Goal: Task Accomplishment & Management: Complete application form

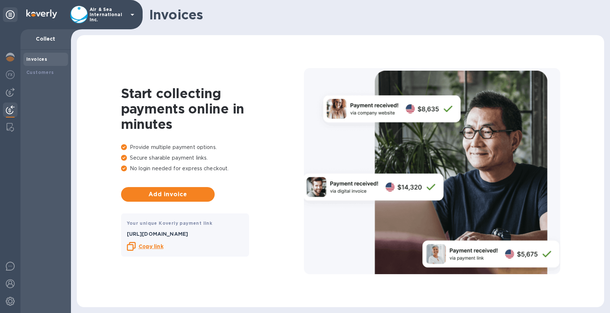
click at [136, 13] on icon at bounding box center [132, 14] width 9 height 9
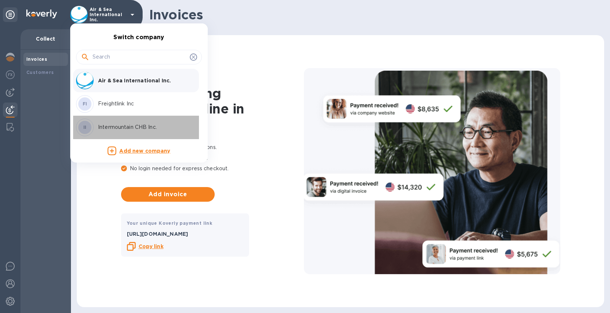
click at [122, 127] on p "Intermountain CHB Inc." at bounding box center [144, 127] width 92 height 8
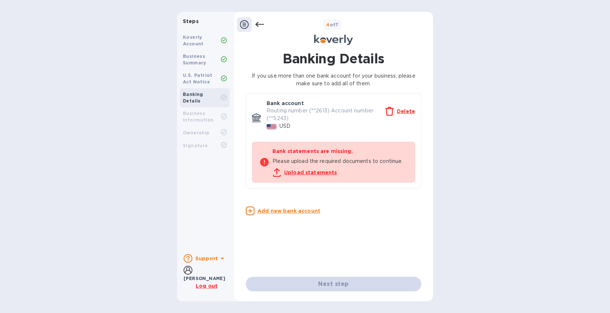
click at [303, 172] on u "Upload statements" at bounding box center [310, 172] width 53 height 6
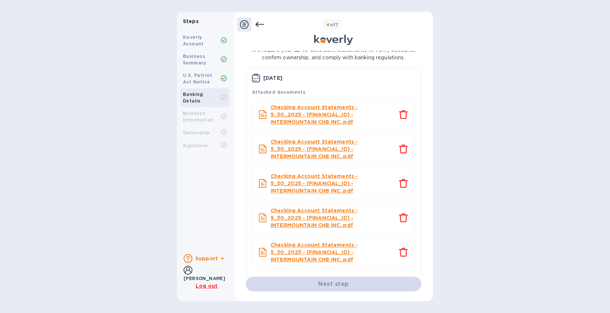
scroll to position [53, 0]
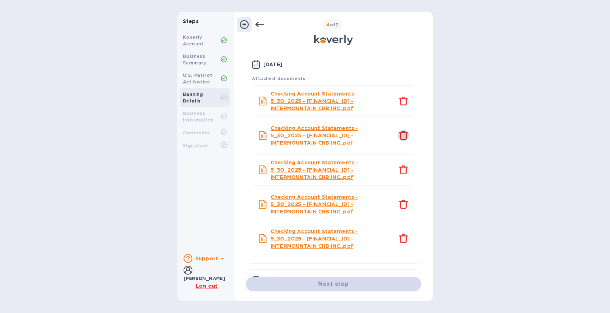
click at [399, 134] on icon "close" at bounding box center [403, 135] width 9 height 9
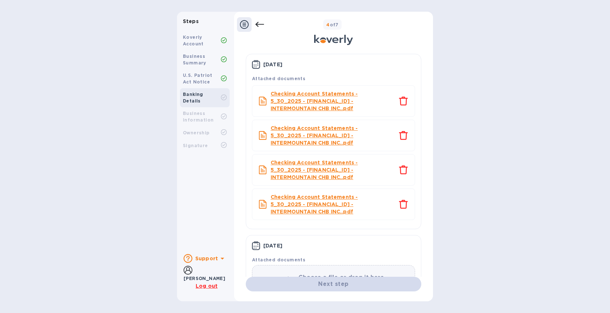
click at [399, 134] on icon "close" at bounding box center [403, 135] width 9 height 9
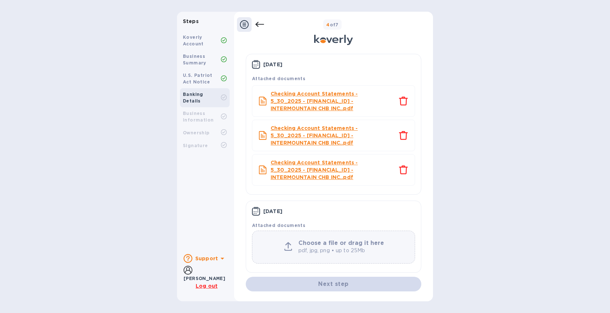
click at [399, 134] on icon "close" at bounding box center [403, 135] width 9 height 9
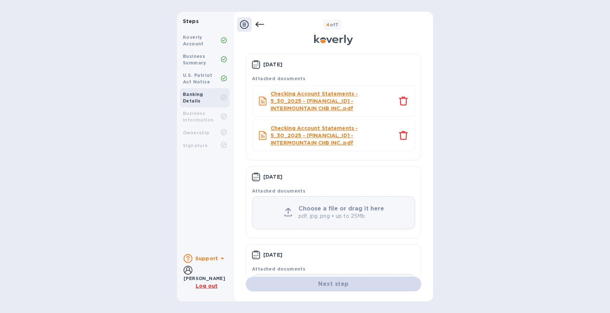
click at [399, 134] on icon "close" at bounding box center [403, 135] width 9 height 9
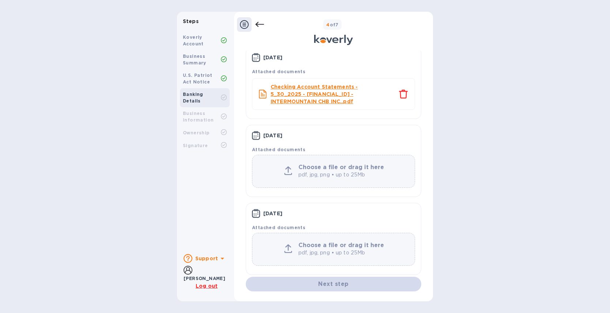
scroll to position [64, 0]
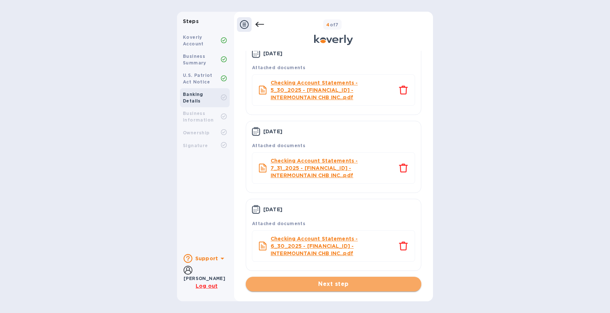
click at [347, 285] on span "Next step" at bounding box center [334, 284] width 164 height 9
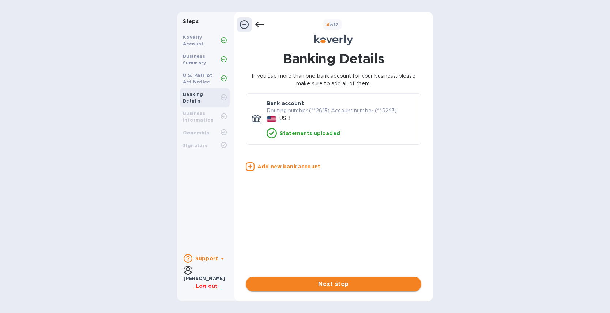
click at [344, 282] on span "Next step" at bounding box center [334, 284] width 164 height 9
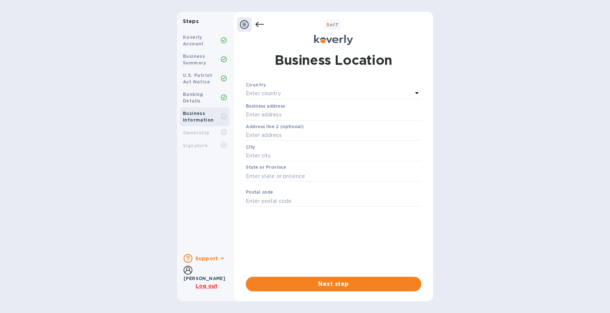
click at [320, 94] on div "Enter country" at bounding box center [329, 94] width 167 height 10
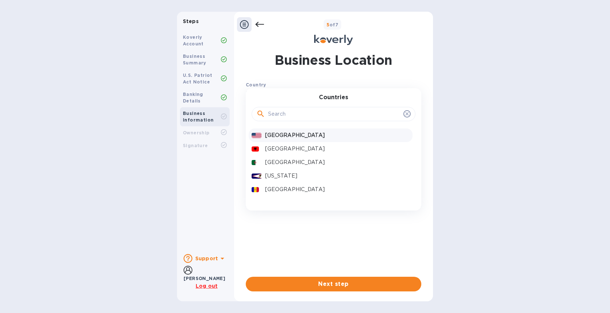
click at [289, 133] on p "United States" at bounding box center [337, 135] width 145 height 8
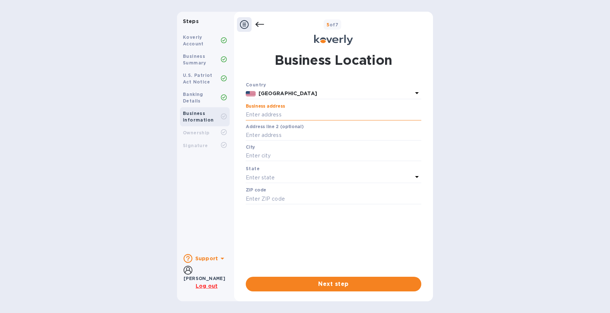
click at [305, 114] on input "text" at bounding box center [334, 114] width 176 height 11
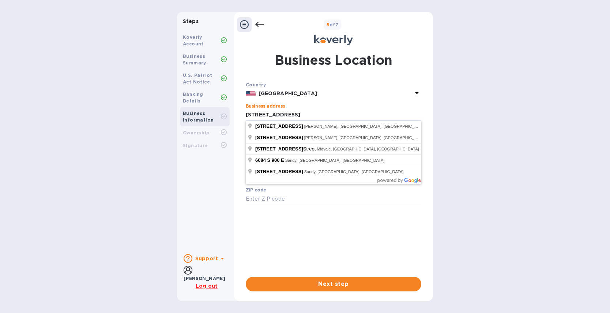
type input "6084 South 900 East"
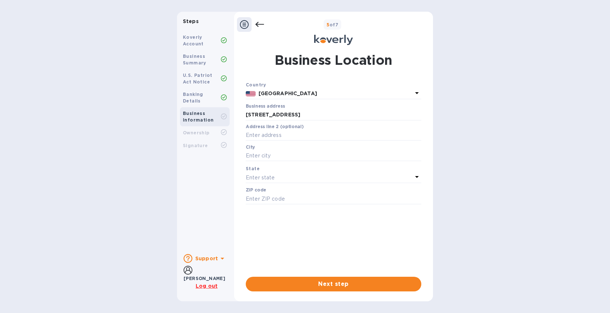
click at [360, 104] on div "Business address 6084 South 900 East ​" at bounding box center [334, 117] width 176 height 26
click at [293, 136] on input "text" at bounding box center [334, 135] width 176 height 11
type input "Suite 102"
click at [267, 158] on input "text" at bounding box center [334, 155] width 176 height 11
type input "Murray"
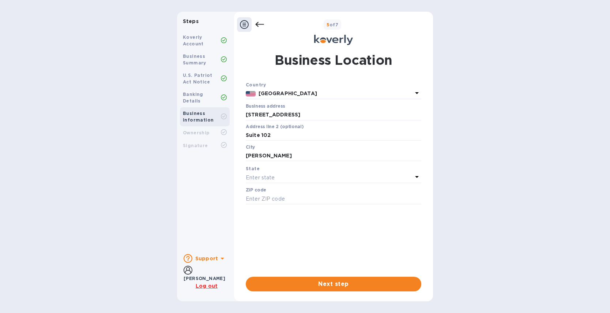
click at [286, 177] on div "Enter state" at bounding box center [329, 177] width 167 height 10
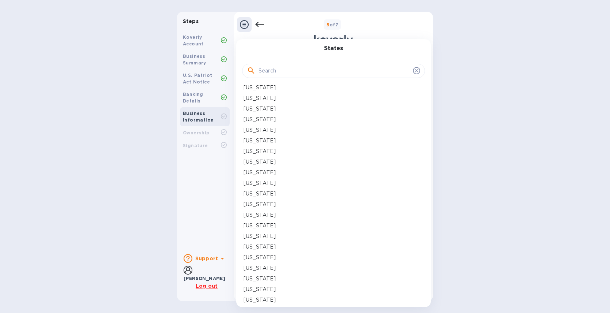
click at [294, 71] on input "text" at bounding box center [334, 70] width 151 height 11
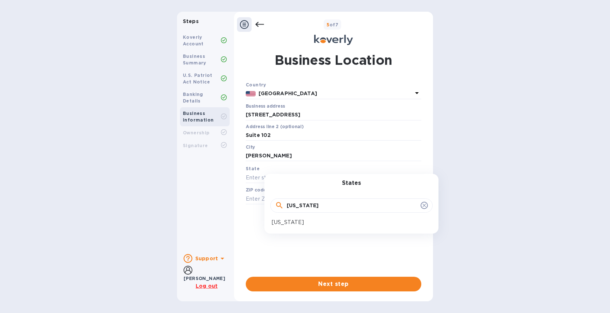
type input "utah"
click at [279, 222] on p "Utah" at bounding box center [288, 222] width 32 height 8
click at [272, 199] on input "text" at bounding box center [334, 198] width 176 height 11
type input "84121"
click at [307, 283] on span "Next step" at bounding box center [334, 284] width 164 height 9
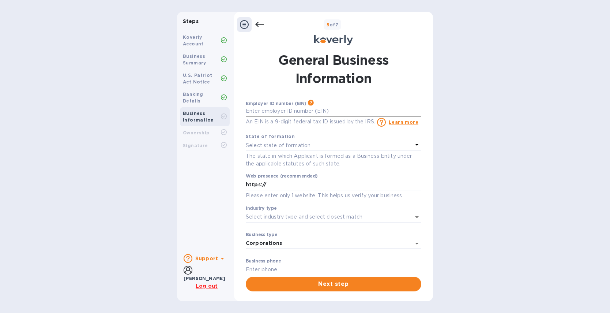
click at [282, 113] on input "text" at bounding box center [334, 111] width 176 height 11
type input "***97"
click at [310, 147] on div "Select state of formation" at bounding box center [329, 145] width 167 height 10
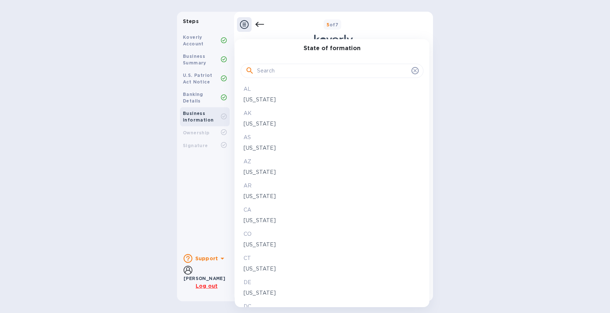
click at [277, 71] on input "text" at bounding box center [332, 70] width 151 height 11
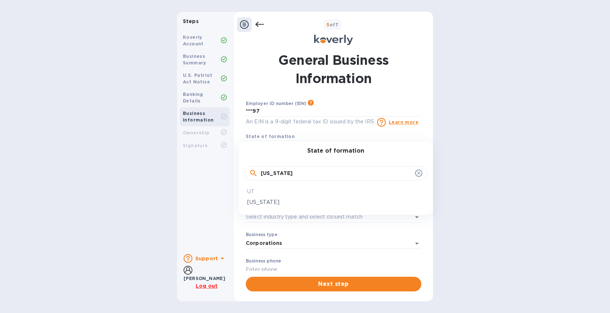
type input "utah"
click at [254, 200] on p "Utah" at bounding box center [335, 202] width 177 height 8
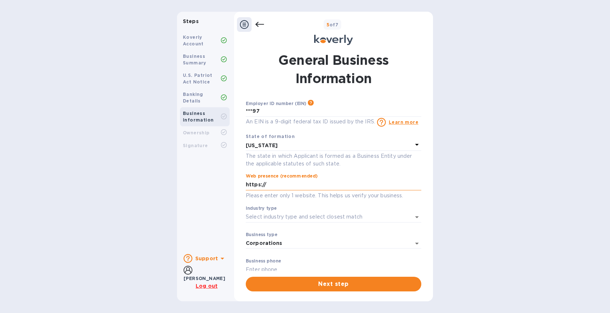
click at [284, 184] on input "https://" at bounding box center [334, 184] width 176 height 11
paste input "https://intermountainchb.com"
drag, startPoint x: 262, startPoint y: 184, endPoint x: 209, endPoint y: 180, distance: 53.2
click at [209, 180] on div "Steps Koverly Account Business Summary U.S. Patriot Act Notice Banking Details …" at bounding box center [305, 156] width 256 height 289
click at [338, 185] on input "https://intermountainchb.com/" at bounding box center [334, 184] width 176 height 11
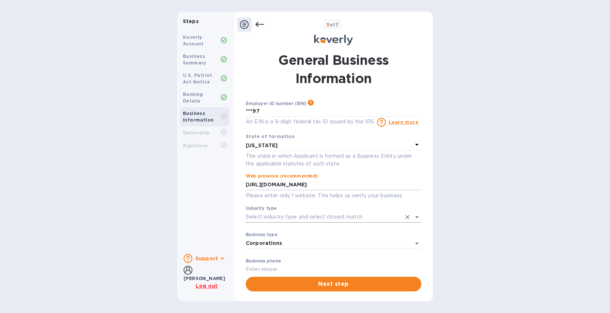
type input "https://intermountainchb.com"
click at [304, 212] on input "Industry type" at bounding box center [323, 216] width 155 height 11
click at [284, 216] on input "Industry type" at bounding box center [323, 216] width 155 height 11
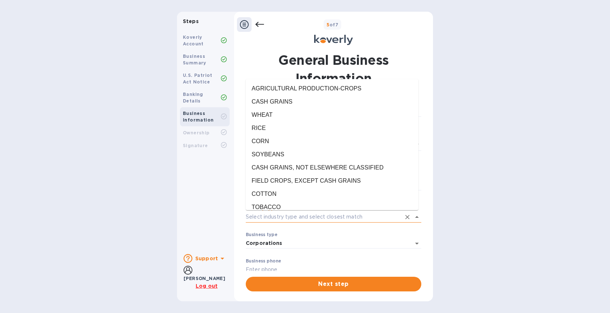
click at [284, 216] on input "Industry type" at bounding box center [323, 216] width 155 height 11
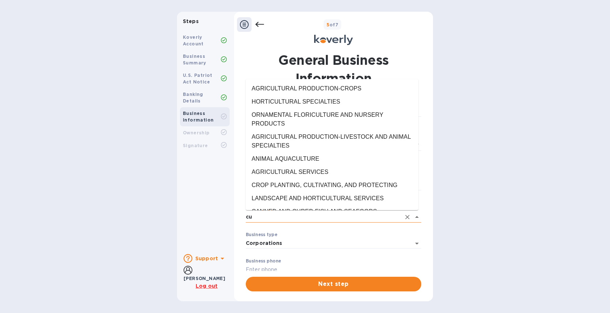
type input "c"
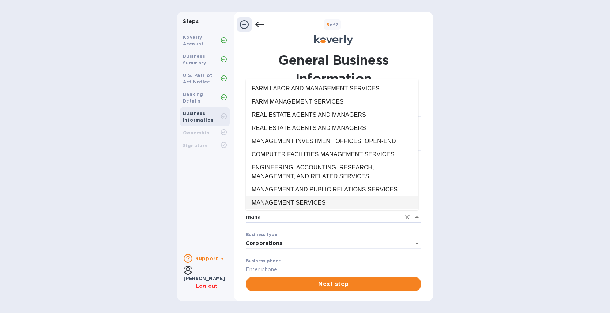
type input "mana"
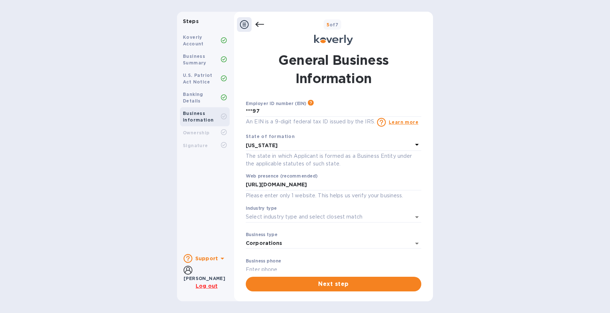
click at [0, 0] on div at bounding box center [0, 0] width 0 height 0
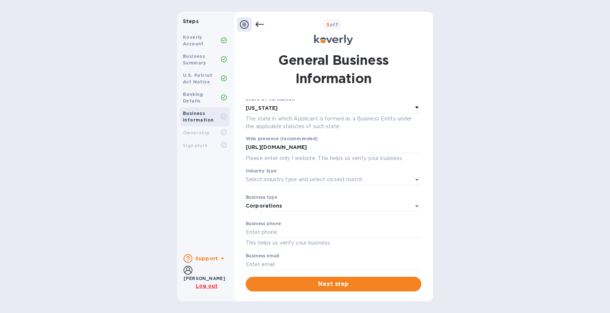
scroll to position [46, 0]
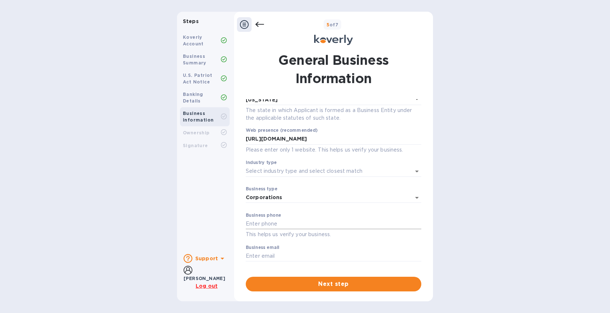
click at [288, 220] on input "text" at bounding box center [334, 223] width 176 height 11
type input "801-264-9130"
click at [275, 256] on input "text" at bounding box center [334, 256] width 176 height 11
type input "rebecca@airseaintl.net"
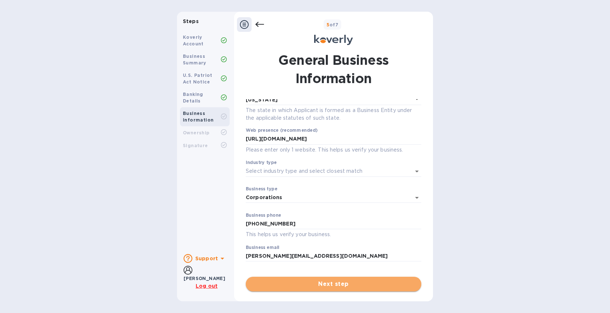
click at [326, 283] on span "Next step" at bounding box center [334, 284] width 164 height 9
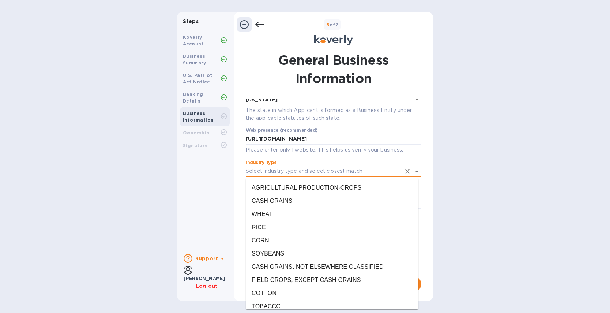
click at [304, 169] on input "Industry type" at bounding box center [323, 171] width 155 height 11
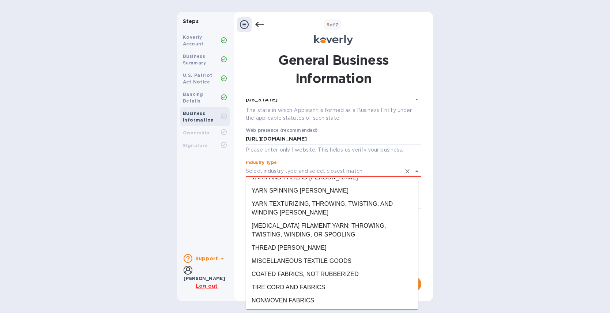
scroll to position [4159, 0]
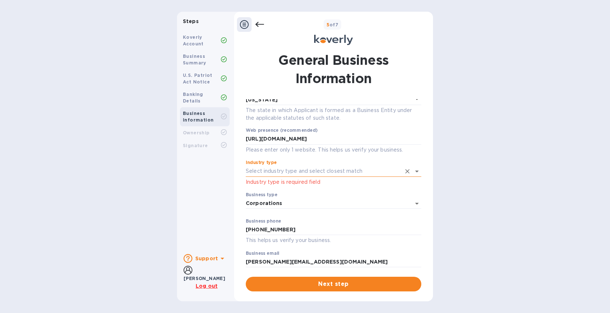
click at [281, 168] on input "Industry type" at bounding box center [323, 171] width 155 height 11
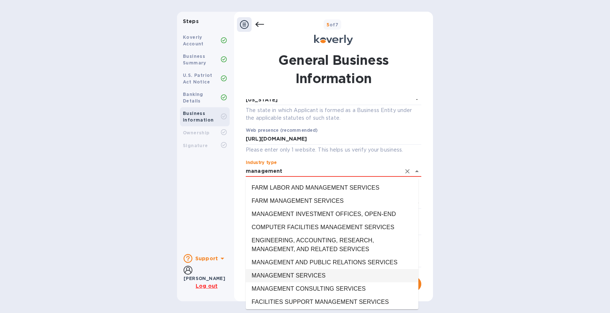
click at [290, 273] on li "MANAGEMENT SERVICES" at bounding box center [332, 275] width 173 height 13
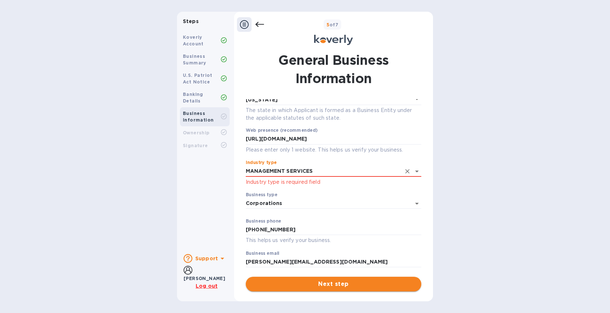
type input "MANAGEMENT SERVICES"
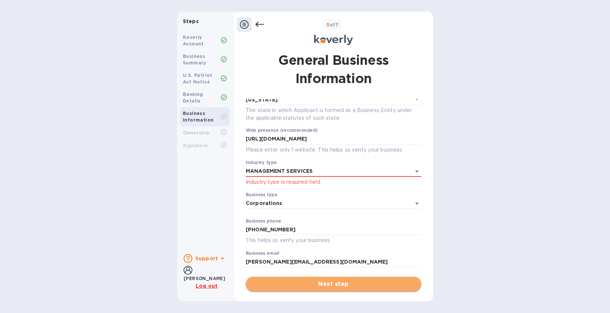
click at [320, 282] on span "Next step" at bounding box center [334, 284] width 164 height 9
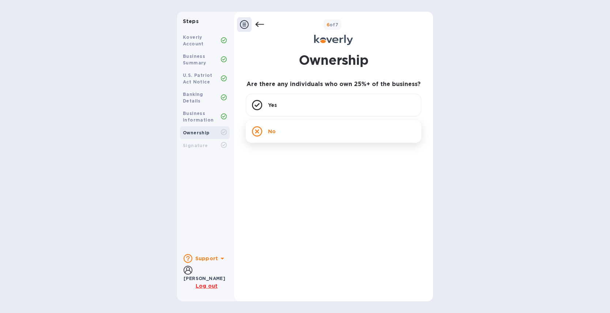
click at [286, 127] on div "No" at bounding box center [334, 131] width 176 height 23
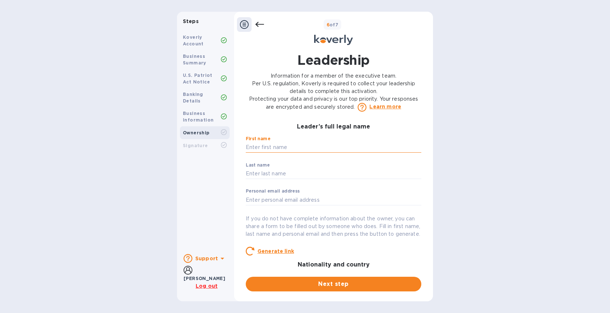
click at [289, 147] on input "text" at bounding box center [334, 147] width 176 height 11
type input "Jason"
click at [268, 173] on input "text" at bounding box center [334, 173] width 176 height 11
type input "Fowler"
click at [271, 198] on input "text" at bounding box center [334, 199] width 176 height 11
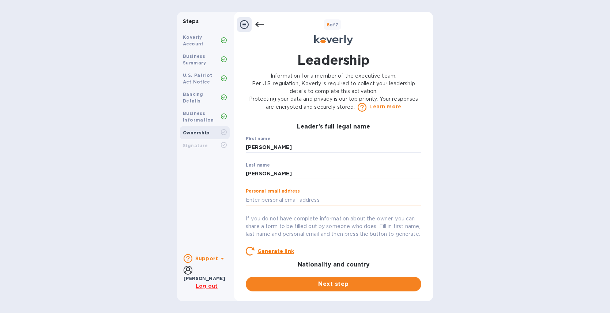
type input "jason.fowler@gmail.com"
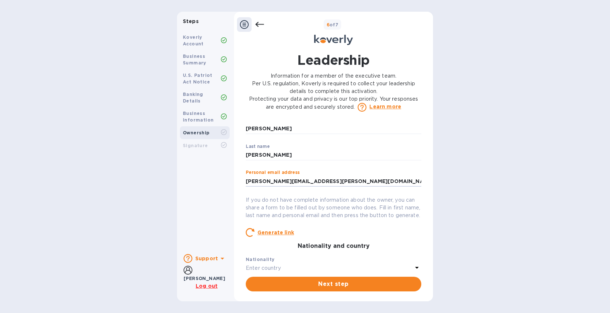
scroll to position [60, 0]
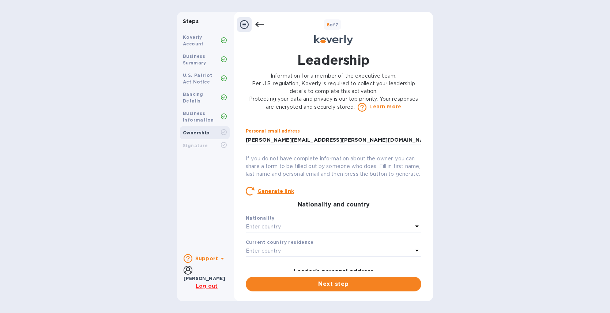
click at [324, 192] on div "Leader’s full legal name First name Jason ​ Last name Fowler ​ Personal email a…" at bounding box center [334, 196] width 176 height 147
click at [276, 194] on u "Generate link" at bounding box center [276, 191] width 37 height 6
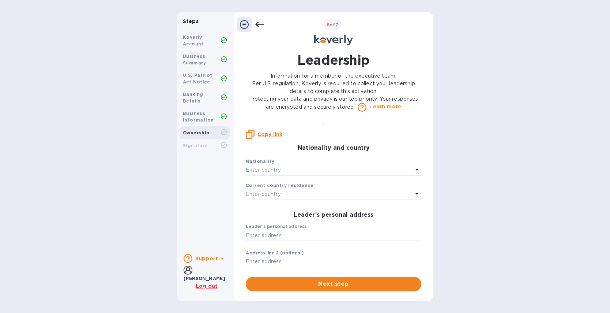
scroll to position [125, 0]
